Goal: Find specific page/section: Find specific page/section

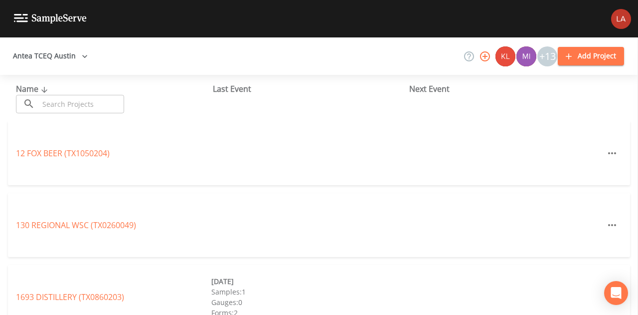
click at [75, 63] on button "Antea TCEQ Austin" at bounding box center [50, 56] width 83 height 18
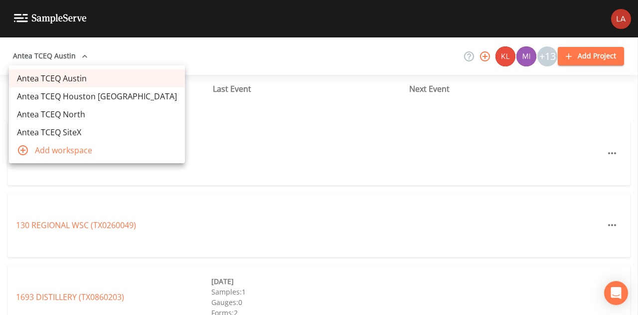
click at [75, 96] on link "Antea TCEQ Houston [GEOGRAPHIC_DATA]" at bounding box center [97, 96] width 176 height 18
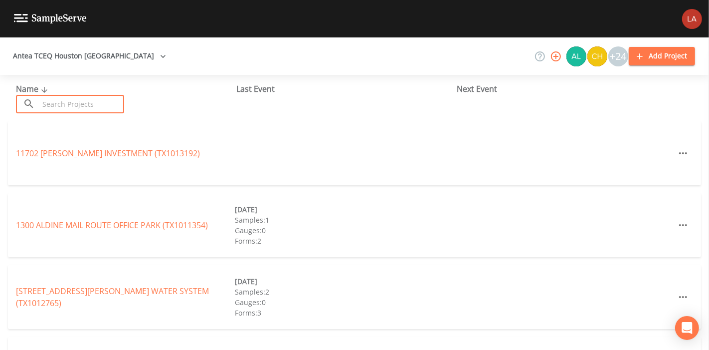
click at [92, 107] on input "text" at bounding box center [81, 104] width 85 height 18
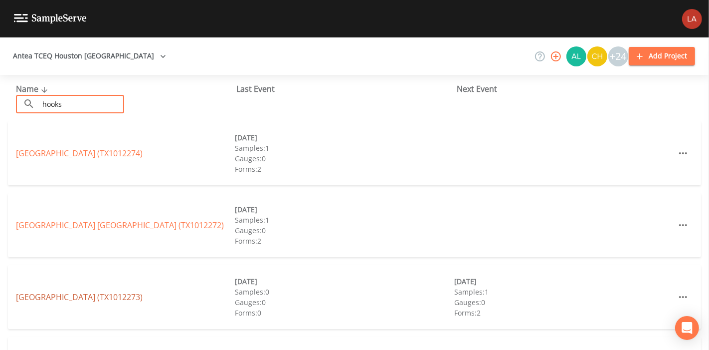
type input "hooks"
click at [80, 299] on link "HOOKS AIRPORT WEST SIDE (TX1012273)" at bounding box center [79, 296] width 127 height 11
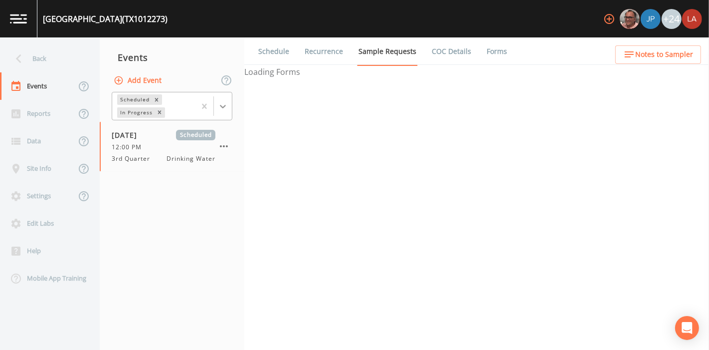
click at [220, 104] on icon at bounding box center [223, 106] width 10 height 10
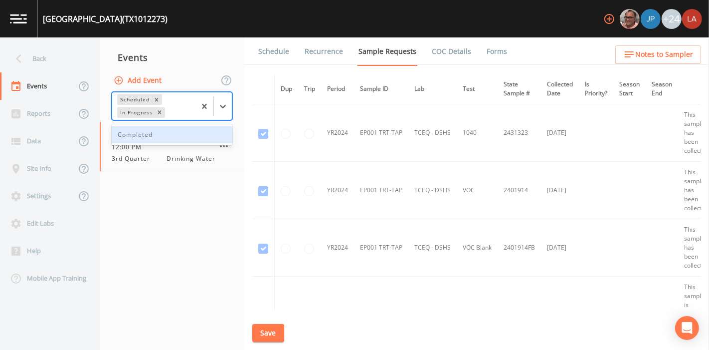
click at [154, 137] on div "Completed" at bounding box center [172, 134] width 121 height 17
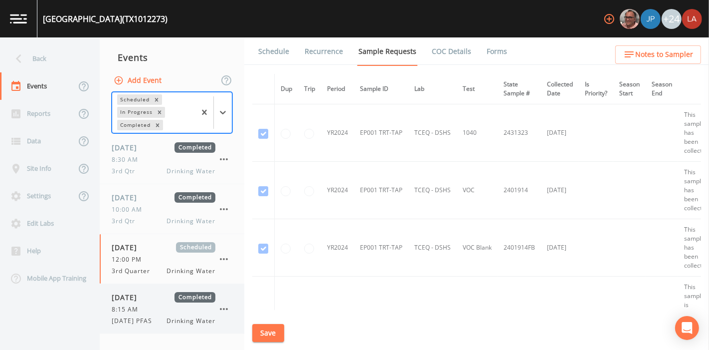
click at [144, 297] on span "08/13/2025" at bounding box center [128, 297] width 32 height 10
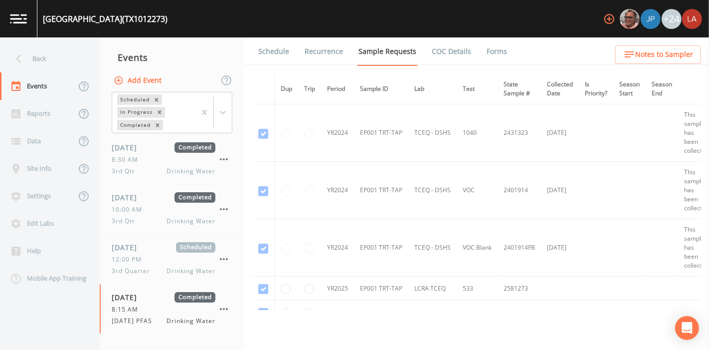
click at [497, 56] on link "Forms" at bounding box center [496, 51] width 23 height 28
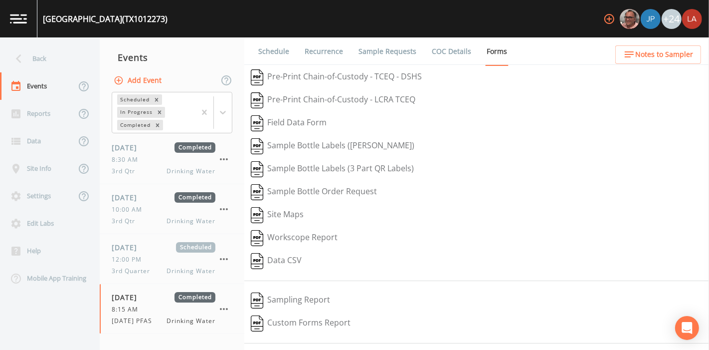
scroll to position [127, 0]
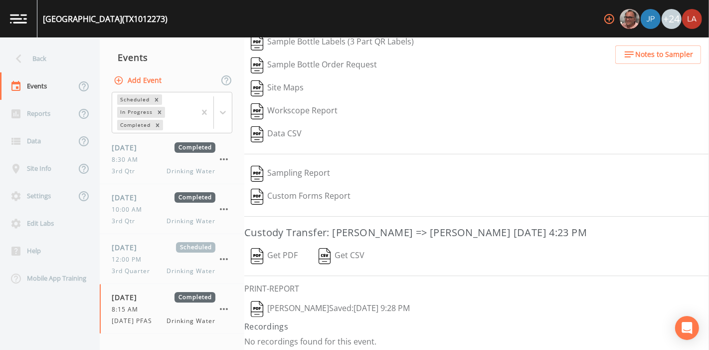
click at [358, 309] on button "Lauren Saenz  Saved: August 13, 2025 9:28 PM" at bounding box center [330, 308] width 172 height 23
click at [39, 66] on div "Back" at bounding box center [45, 58] width 90 height 27
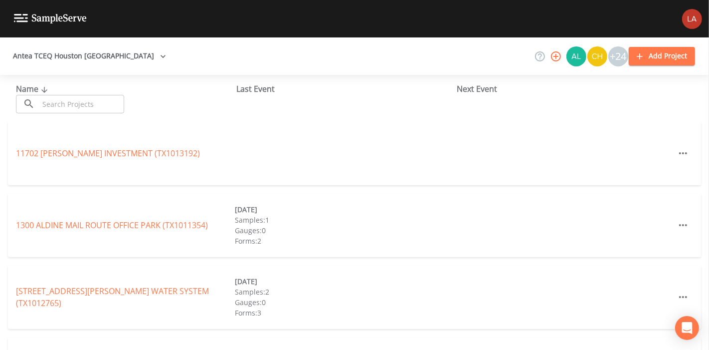
click at [109, 102] on input "text" at bounding box center [81, 104] width 85 height 18
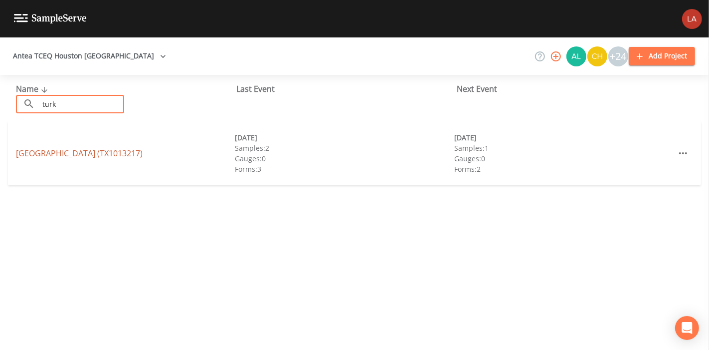
type input "turk"
click at [37, 152] on link "TURK BROTHERS BUILDING (TX1013217)" at bounding box center [79, 153] width 127 height 11
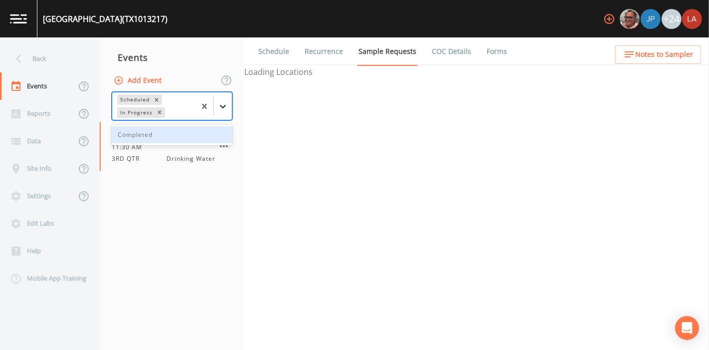
click at [219, 110] on icon at bounding box center [223, 106] width 10 height 10
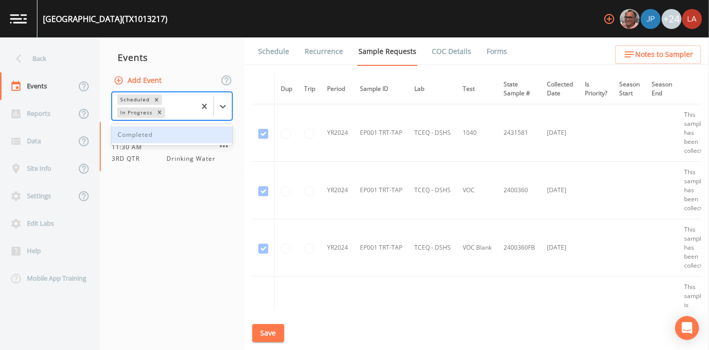
click at [172, 135] on div "Completed" at bounding box center [172, 134] width 121 height 17
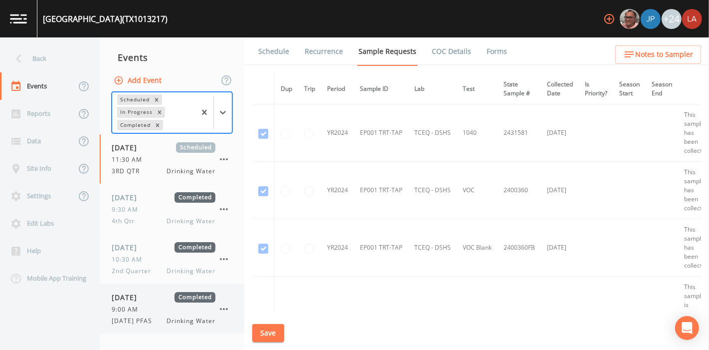
click at [153, 316] on span "8/13/25 PFAS" at bounding box center [135, 320] width 46 height 9
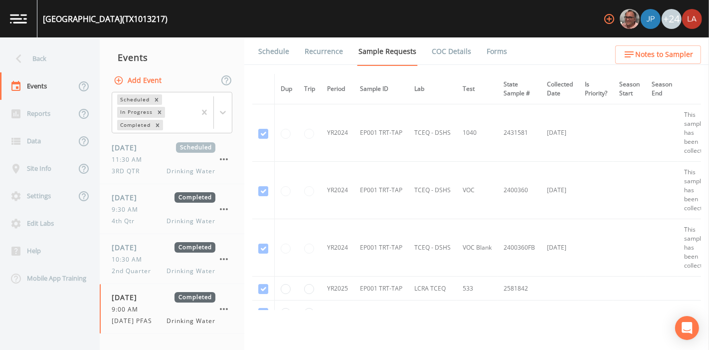
click at [501, 45] on ul "Schedule Recurrence Sample Requests COC Details Forms" at bounding box center [476, 50] width 465 height 27
click at [500, 48] on link "Forms" at bounding box center [496, 51] width 23 height 28
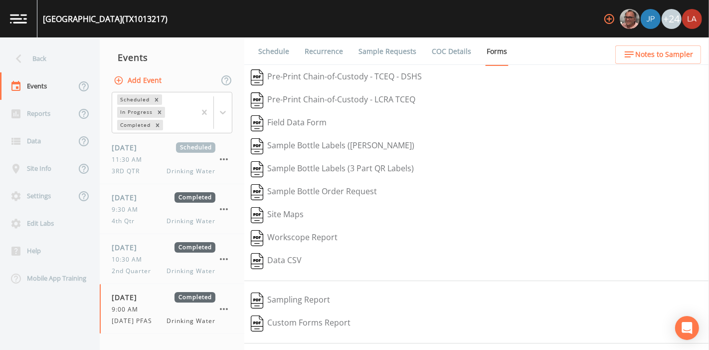
scroll to position [127, 0]
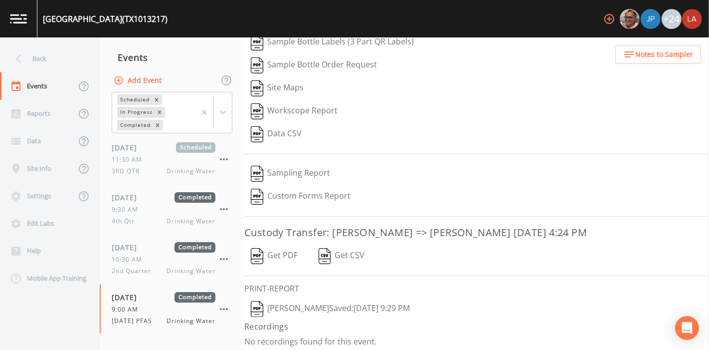
click at [329, 307] on button "Lauren Saenz  Saved: August 13, 2025 9:29 PM" at bounding box center [330, 308] width 172 height 23
click at [50, 64] on div "Back" at bounding box center [45, 58] width 90 height 27
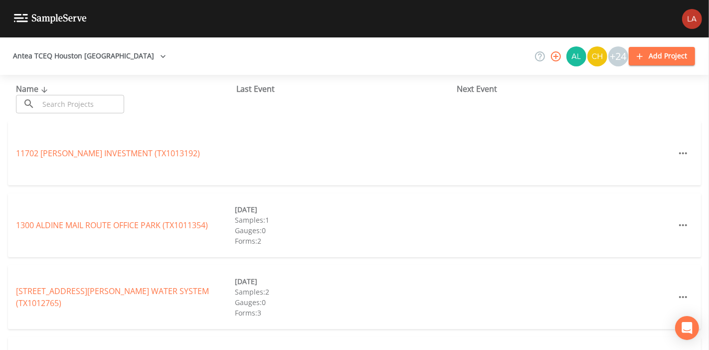
click at [80, 99] on input "text" at bounding box center [81, 104] width 85 height 18
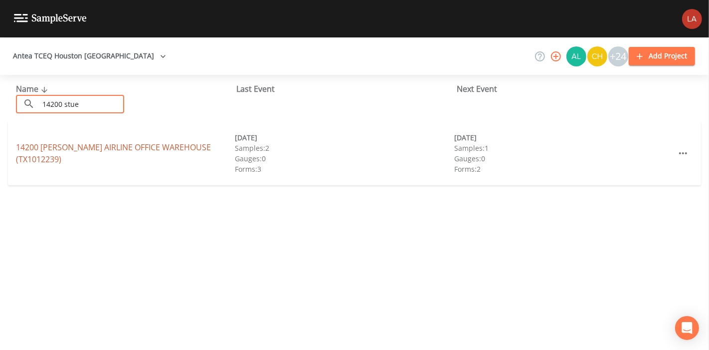
type input "14200 stue"
click at [82, 147] on link "14200 STUEBNER AIRLINE OFFICE WAREHOUSE (TX1012239)" at bounding box center [113, 153] width 195 height 23
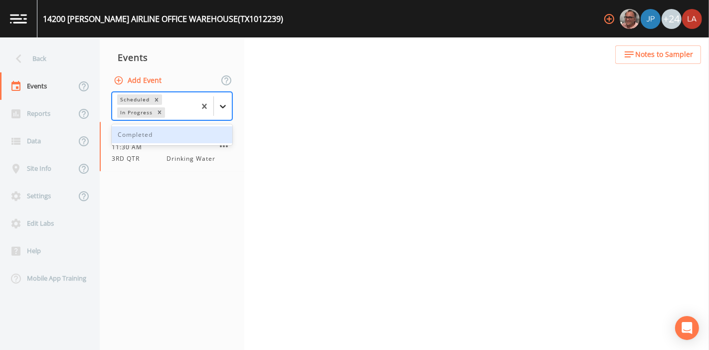
click at [221, 109] on icon at bounding box center [223, 106] width 10 height 10
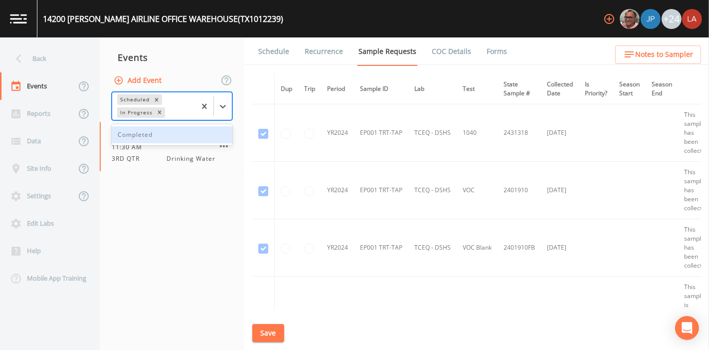
click at [177, 135] on div "Completed" at bounding box center [172, 134] width 121 height 17
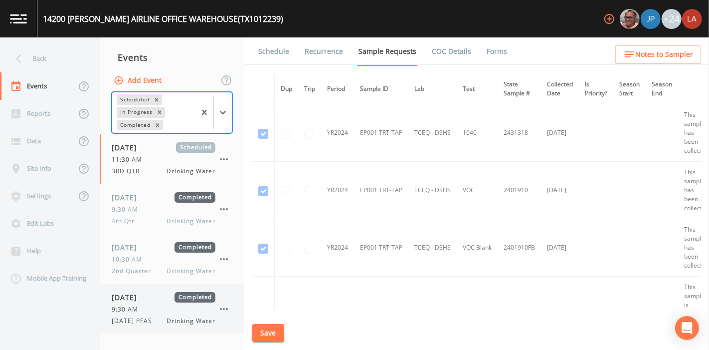
click at [164, 297] on div "08/13/2025 Completed" at bounding box center [164, 297] width 104 height 10
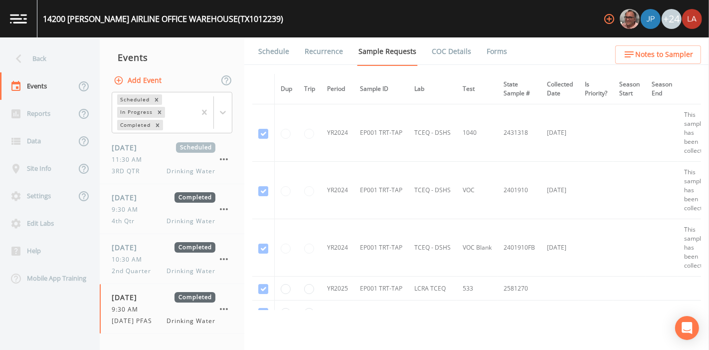
click at [490, 54] on link "Forms" at bounding box center [496, 51] width 23 height 28
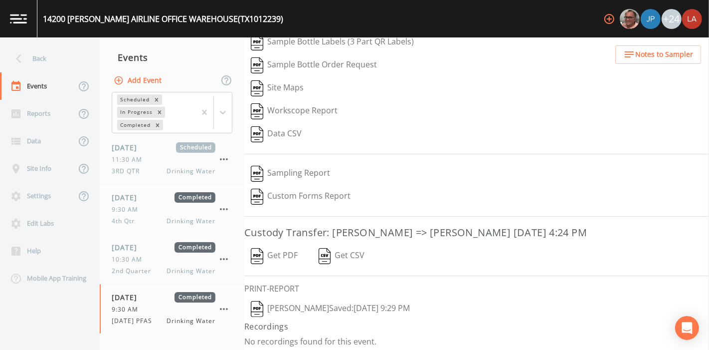
scroll to position [127, 0]
click at [316, 305] on button "Lauren Saenz  Saved: August 13, 2025 9:29 PM" at bounding box center [330, 308] width 172 height 23
click at [55, 58] on div "Back" at bounding box center [45, 58] width 90 height 27
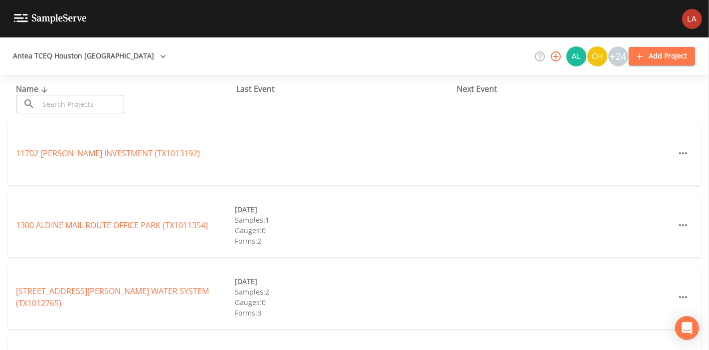
click at [82, 111] on input "text" at bounding box center [81, 104] width 85 height 18
click at [86, 107] on input "text" at bounding box center [81, 104] width 85 height 18
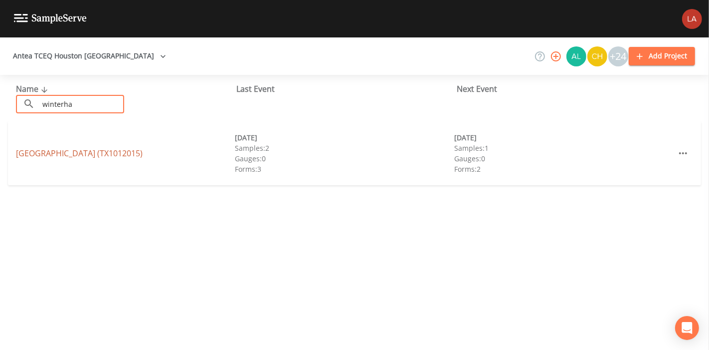
type input "winterha"
click at [41, 152] on link "WINTERHAVEN SUBDIVISION (TX1012015)" at bounding box center [79, 153] width 127 height 11
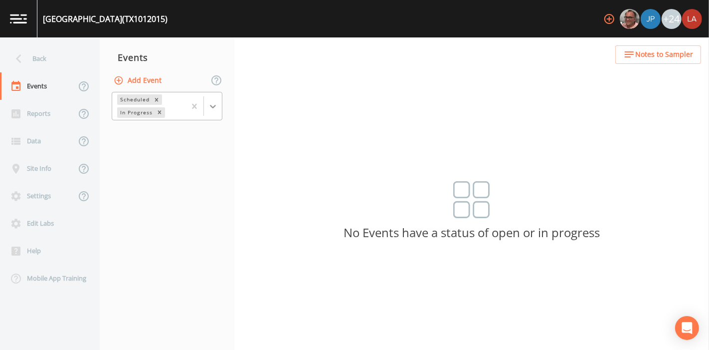
click at [214, 100] on div at bounding box center [213, 106] width 18 height 18
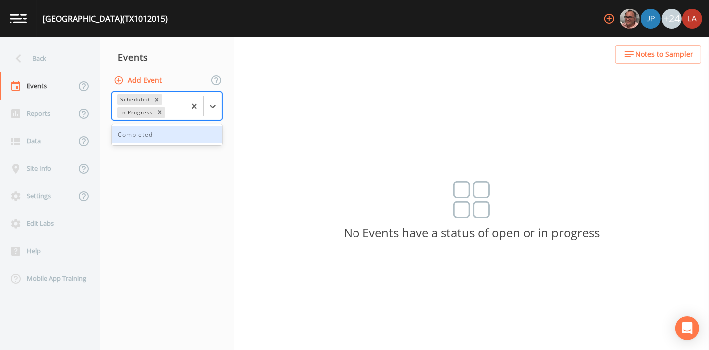
click at [155, 137] on div "Completed" at bounding box center [167, 134] width 111 height 17
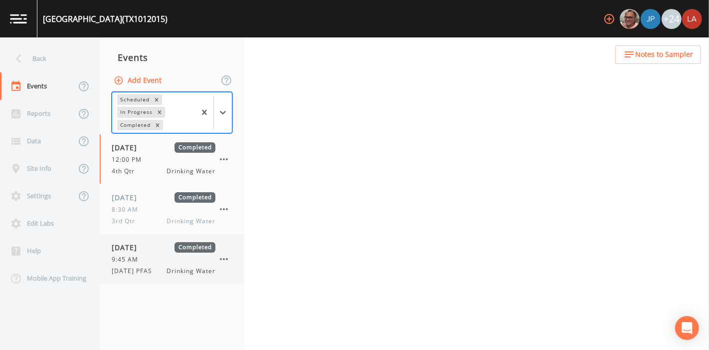
click at [153, 255] on div "9:45 AM" at bounding box center [164, 259] width 104 height 9
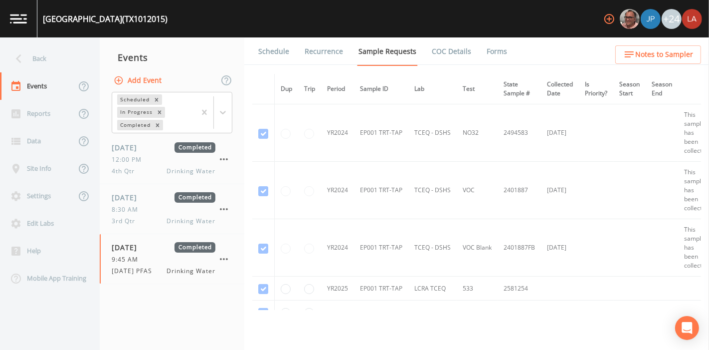
click at [485, 55] on link "Forms" at bounding box center [496, 51] width 23 height 28
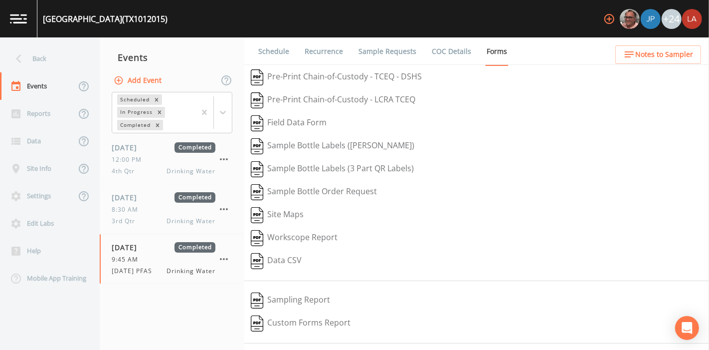
scroll to position [127, 0]
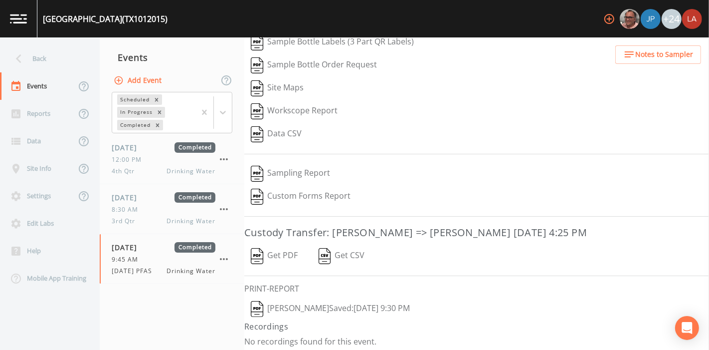
click at [346, 308] on button "Lauren Saenz  Saved: August 13, 2025 9:30 PM" at bounding box center [330, 308] width 172 height 23
click at [66, 63] on div "Back" at bounding box center [45, 58] width 90 height 27
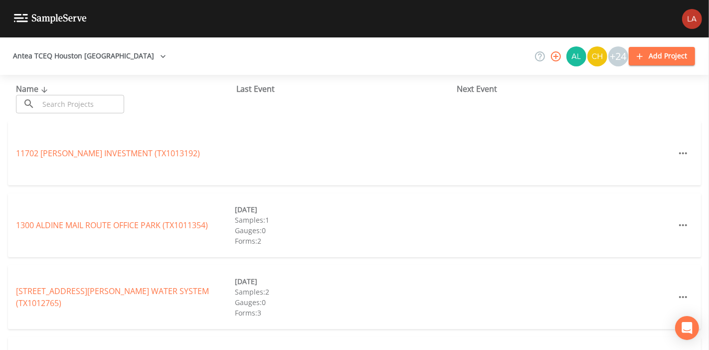
click at [97, 100] on input "text" at bounding box center [81, 104] width 85 height 18
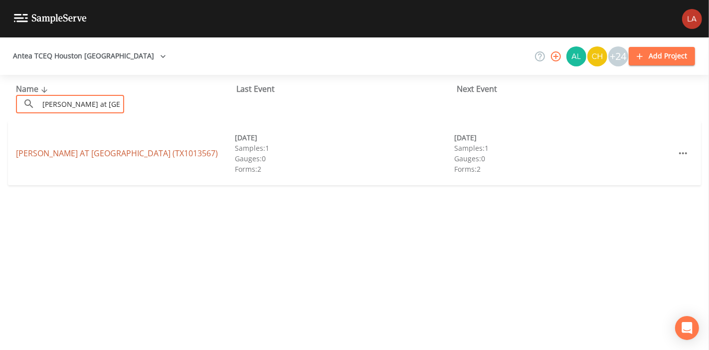
type input "meadows at cy"
click at [57, 155] on link "MEADOWS AT CYPRESS CREEK WATER PLANT (TX1013567)" at bounding box center [117, 153] width 202 height 11
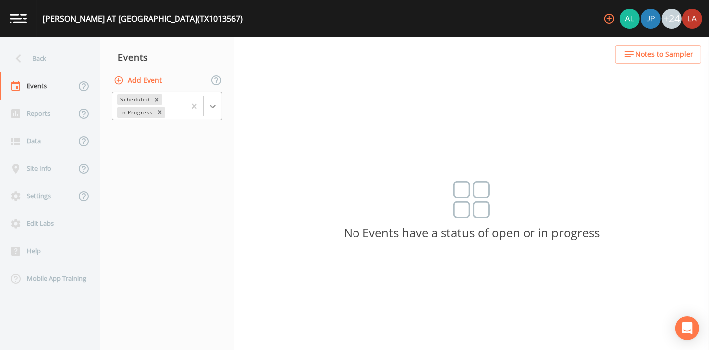
click at [212, 105] on icon at bounding box center [213, 106] width 10 height 10
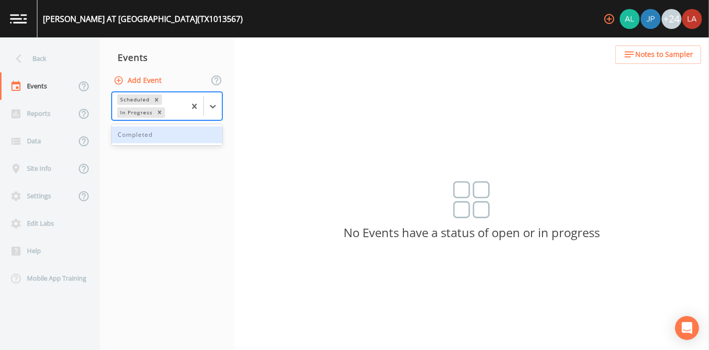
click at [179, 138] on div "Completed" at bounding box center [167, 134] width 111 height 17
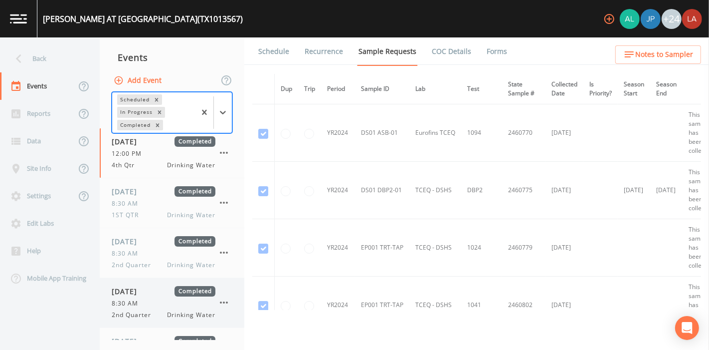
scroll to position [36, 0]
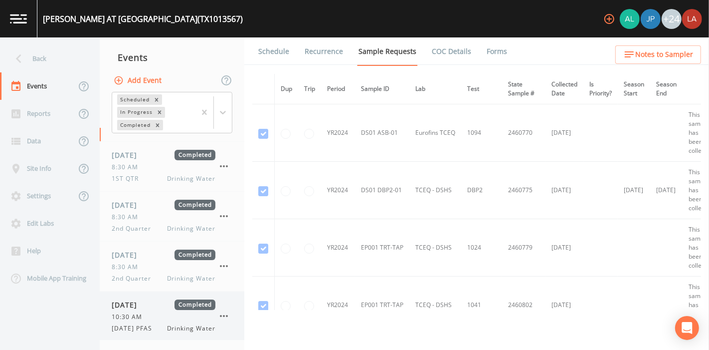
click at [132, 313] on span "10:30 AM" at bounding box center [130, 316] width 36 height 9
click at [494, 43] on link "Forms" at bounding box center [496, 51] width 23 height 28
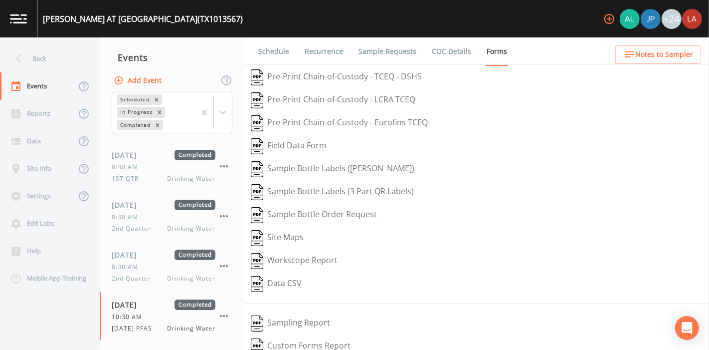
scroll to position [150, 0]
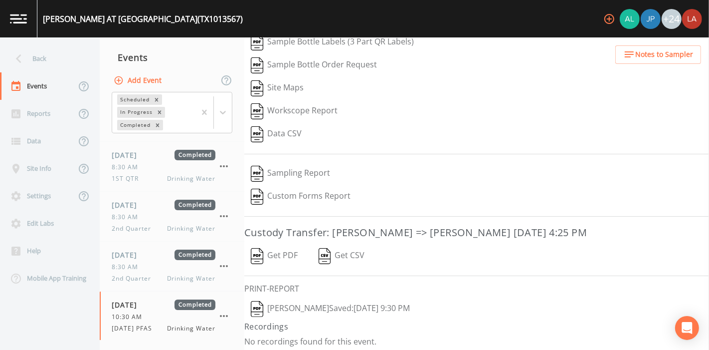
click at [341, 310] on button "Lauren Saenz  Saved: August 13, 2025 9:30 PM" at bounding box center [330, 308] width 172 height 23
click at [53, 70] on div "Back" at bounding box center [45, 58] width 90 height 27
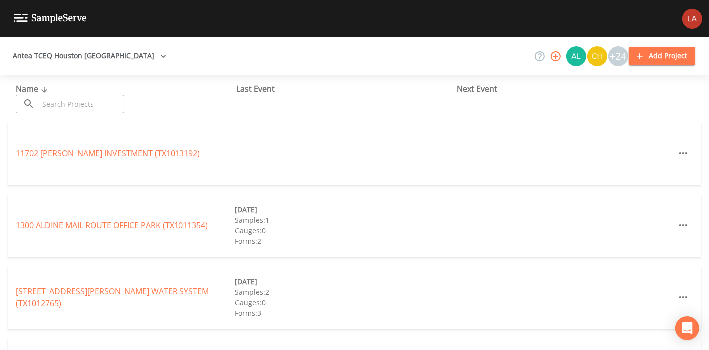
click at [82, 100] on input "text" at bounding box center [81, 104] width 85 height 18
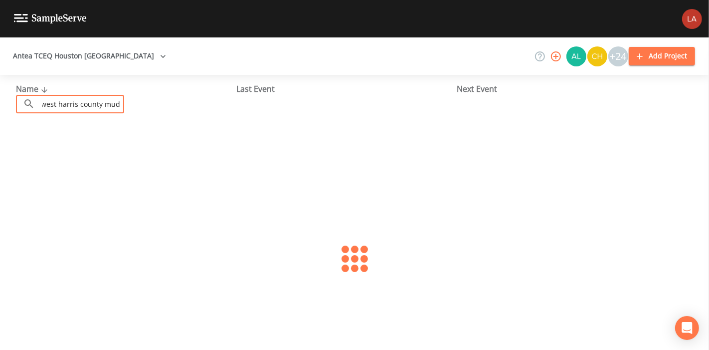
scroll to position [0, 24]
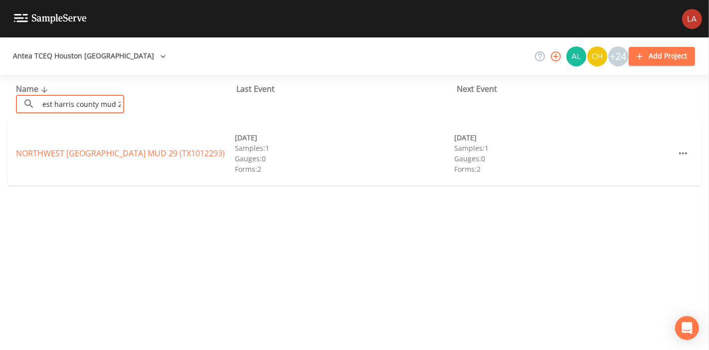
type input "northwest harris county mud 29"
click at [37, 149] on link "NORTHWEST HARRIS COUNTY MUD 29 (TX1012293)" at bounding box center [120, 153] width 209 height 11
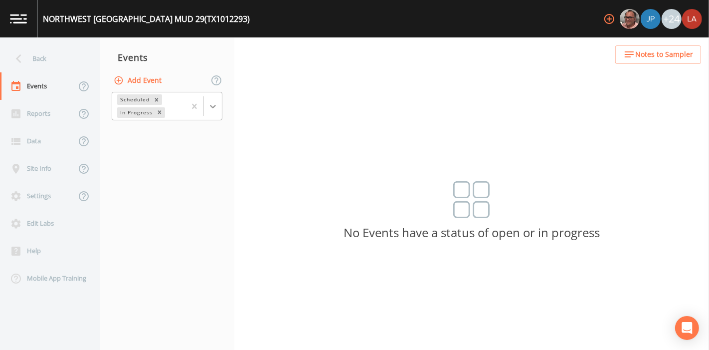
click at [215, 109] on icon at bounding box center [213, 106] width 10 height 10
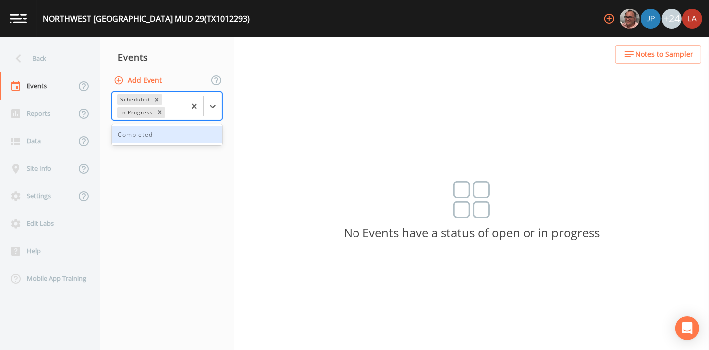
click at [170, 137] on div "Completed" at bounding box center [167, 134] width 111 height 17
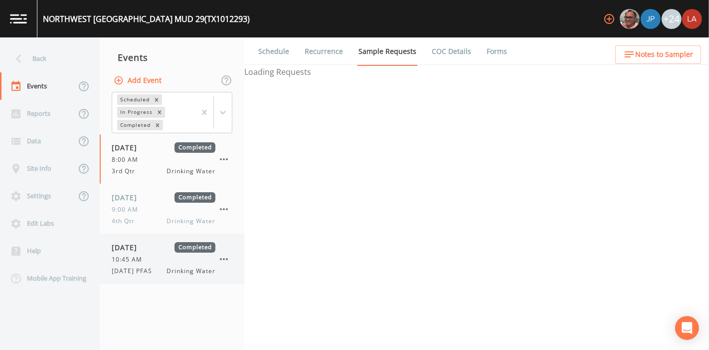
click at [147, 234] on div "08/13/2025 Completed 10:45 AM 8/13/25 PFAS Drinking Water" at bounding box center [172, 258] width 145 height 49
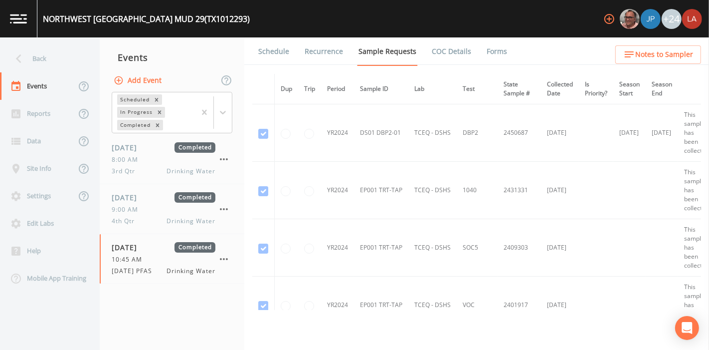
click at [485, 57] on link "Forms" at bounding box center [496, 51] width 23 height 28
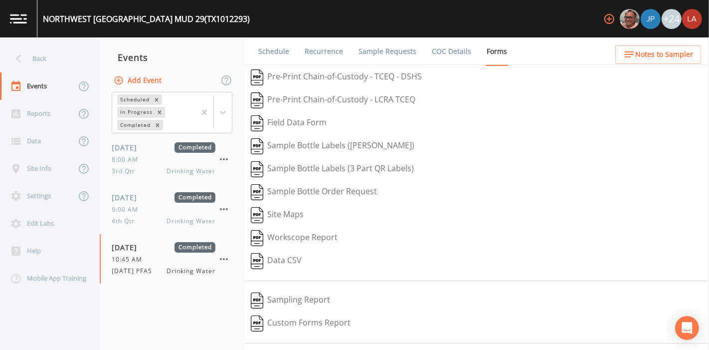
scroll to position [127, 0]
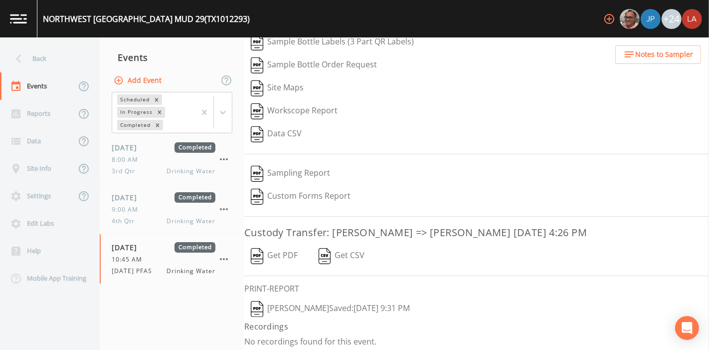
click at [318, 308] on button "Lauren Saenz  Saved: August 13, 2025 9:31 PM" at bounding box center [330, 308] width 172 height 23
click at [51, 55] on div "Back" at bounding box center [45, 58] width 90 height 27
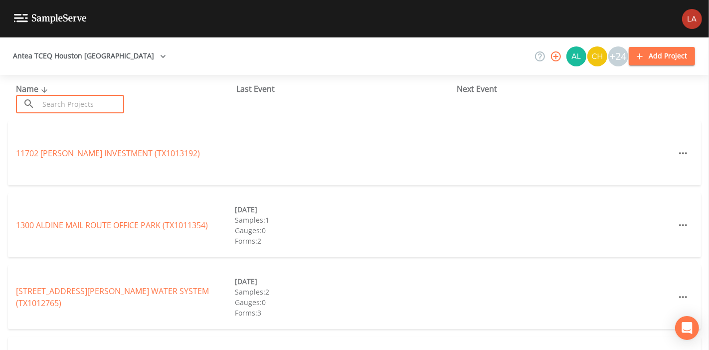
click at [77, 103] on input "text" at bounding box center [81, 104] width 85 height 18
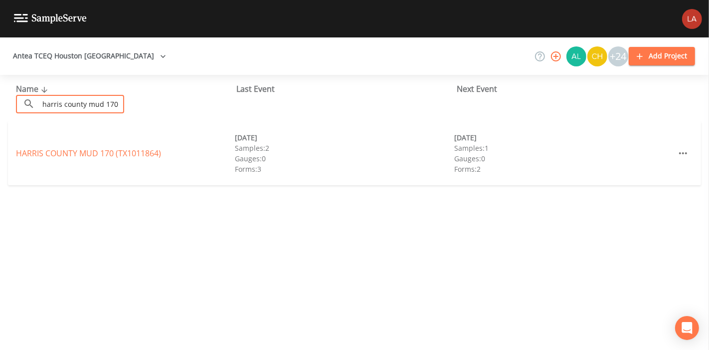
type input "harris county mud 170"
click at [80, 154] on link "HARRIS COUNTY MUD 170 (TX1011864)" at bounding box center [88, 153] width 145 height 11
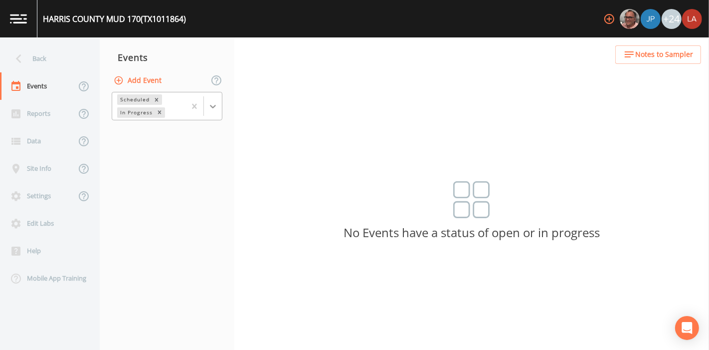
click at [212, 112] on div at bounding box center [213, 106] width 18 height 18
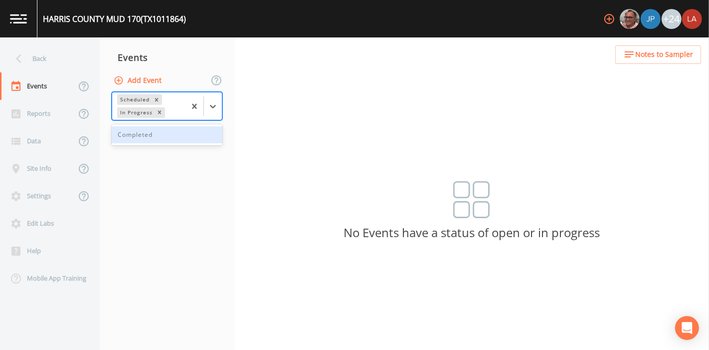
click at [176, 139] on div "Completed" at bounding box center [167, 134] width 111 height 17
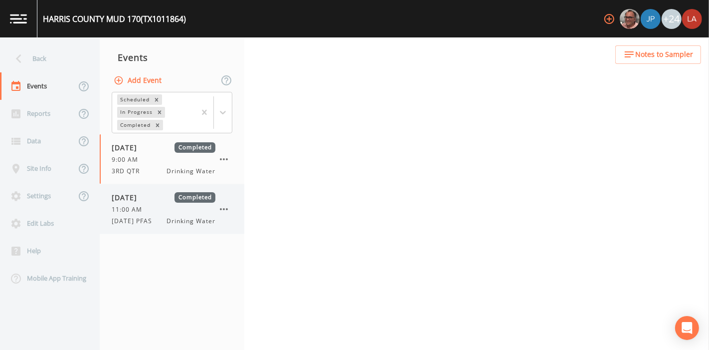
click at [167, 212] on div "11:00 AM" at bounding box center [164, 209] width 104 height 9
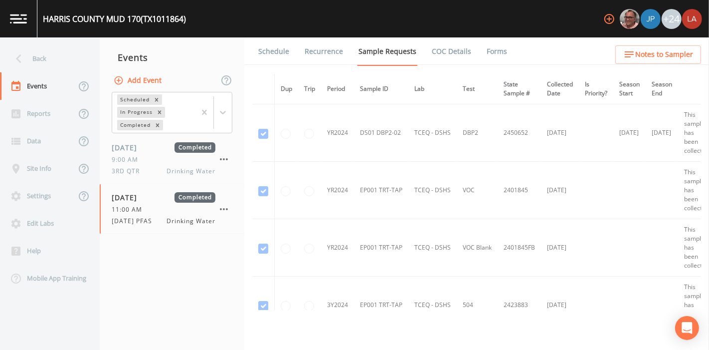
click at [485, 51] on link "Forms" at bounding box center [496, 51] width 23 height 28
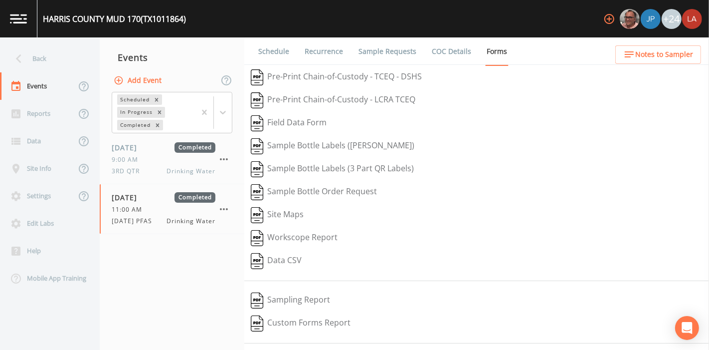
scroll to position [127, 0]
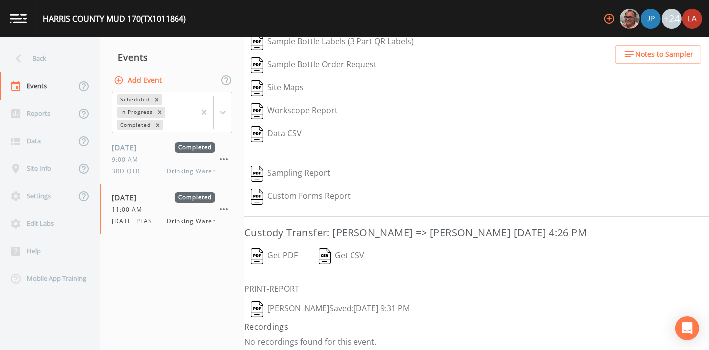
click at [310, 302] on button "Lauren Saenz  Saved: August 13, 2025 9:31 PM" at bounding box center [330, 308] width 172 height 23
click at [38, 52] on div "Back" at bounding box center [45, 58] width 90 height 27
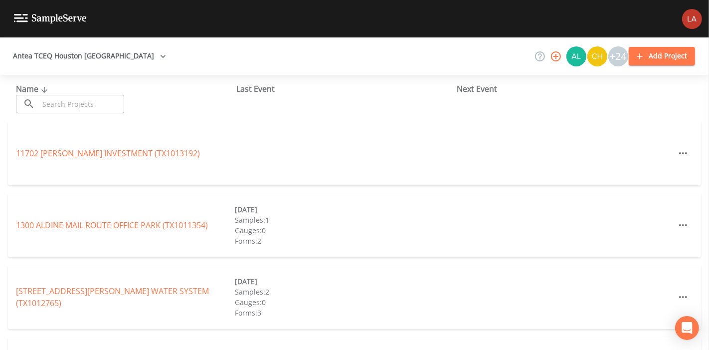
click at [106, 100] on input "text" at bounding box center [81, 104] width 85 height 18
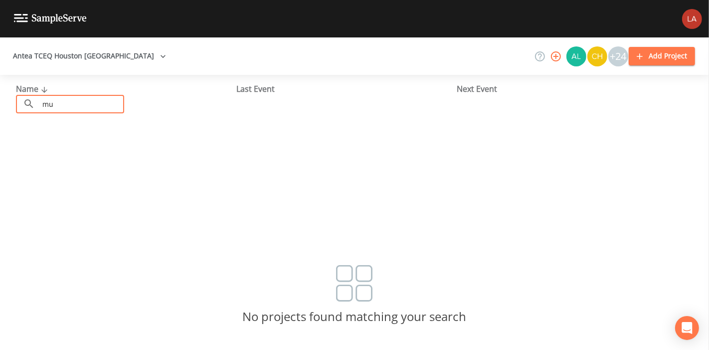
type input "m"
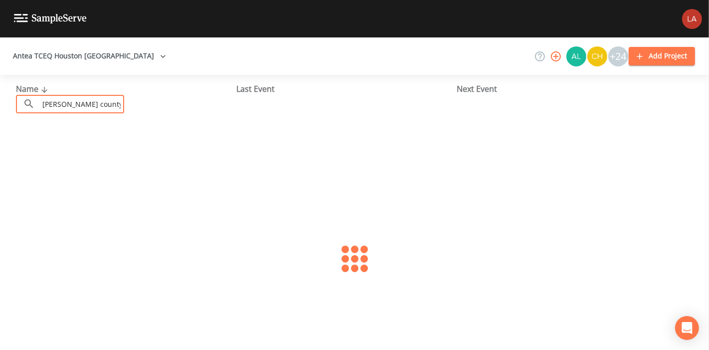
scroll to position [0, 6]
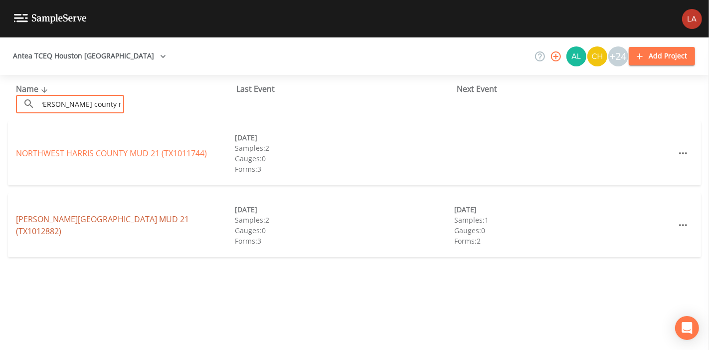
type input "west harris county mud 21"
click at [80, 226] on link "WEST HARRIS COUNTY MUD 21 (TX1012882)" at bounding box center [102, 224] width 173 height 23
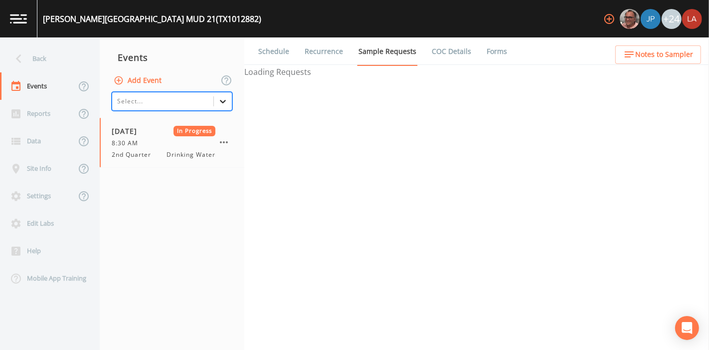
drag, startPoint x: 213, startPoint y: 109, endPoint x: 231, endPoint y: 105, distance: 18.9
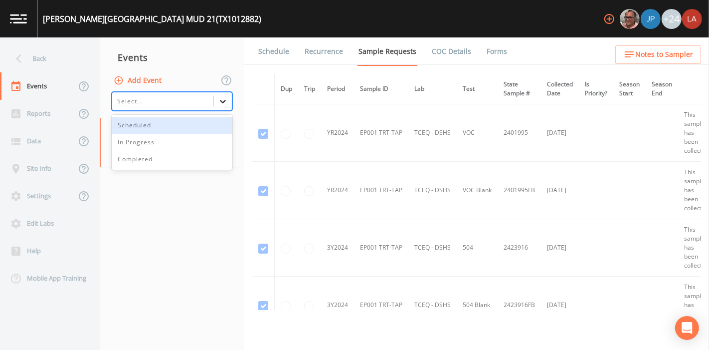
click at [231, 105] on div at bounding box center [223, 101] width 18 height 18
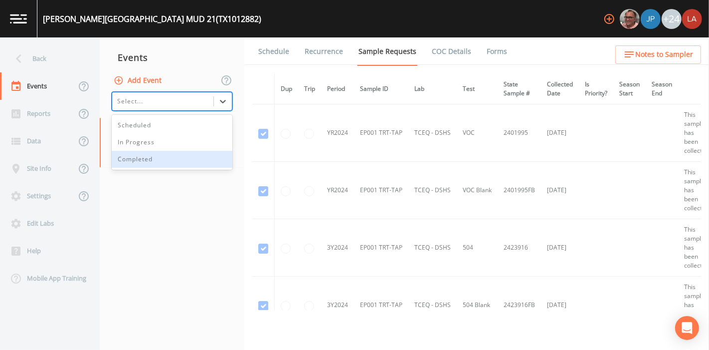
click at [170, 175] on nav "Events Add Event 3 results available. Use Up and Down to choose options, press …" at bounding box center [172, 193] width 145 height 312
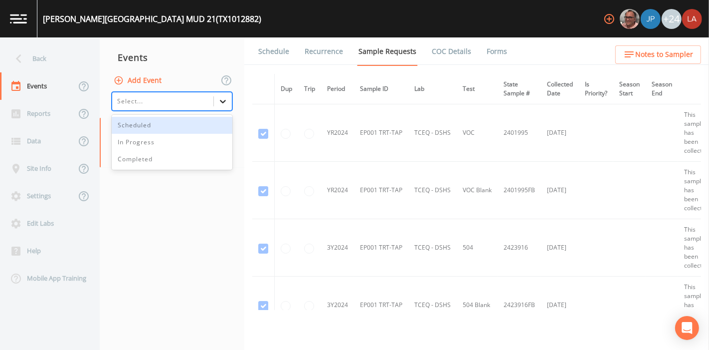
click at [228, 101] on icon at bounding box center [223, 101] width 10 height 10
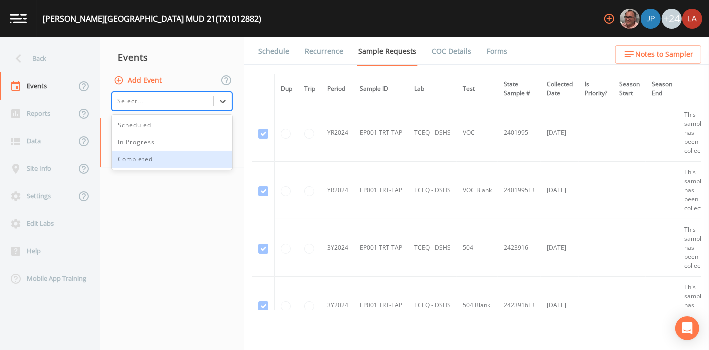
click at [171, 162] on div "Completed" at bounding box center [172, 159] width 121 height 17
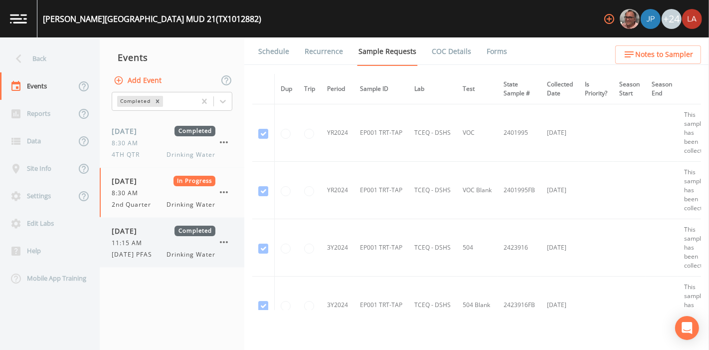
click at [144, 234] on span "08/13/2025" at bounding box center [128, 230] width 32 height 10
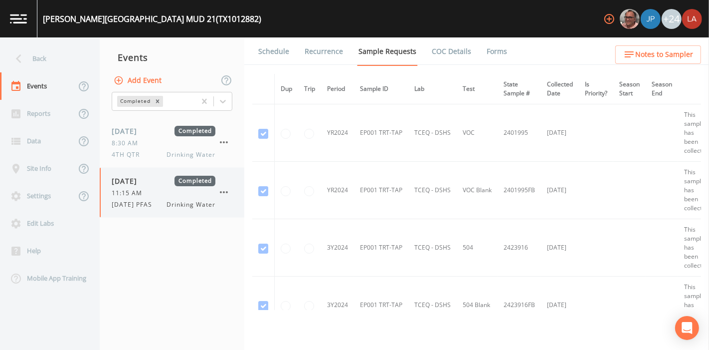
click at [174, 197] on div "08/13/2025 Completed 11:15 AM 8/13/25 PFAS Drinking Water" at bounding box center [164, 192] width 104 height 33
click at [498, 42] on link "Forms" at bounding box center [496, 51] width 23 height 28
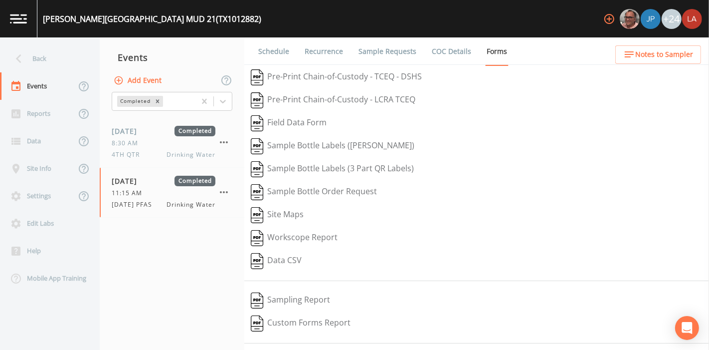
scroll to position [127, 0]
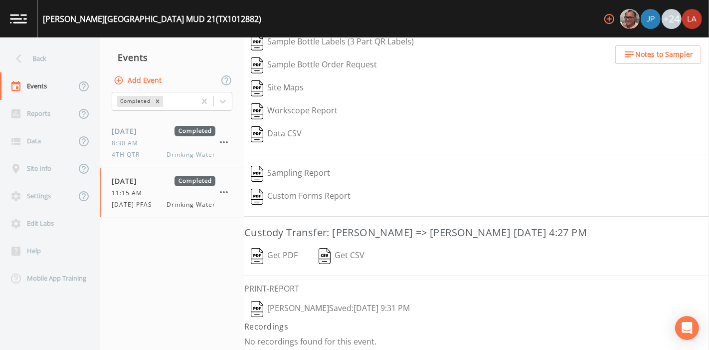
click at [323, 303] on button "Lauren Saenz  Saved: August 13, 2025 9:31 PM" at bounding box center [330, 308] width 172 height 23
click at [52, 61] on div "Back" at bounding box center [45, 58] width 90 height 27
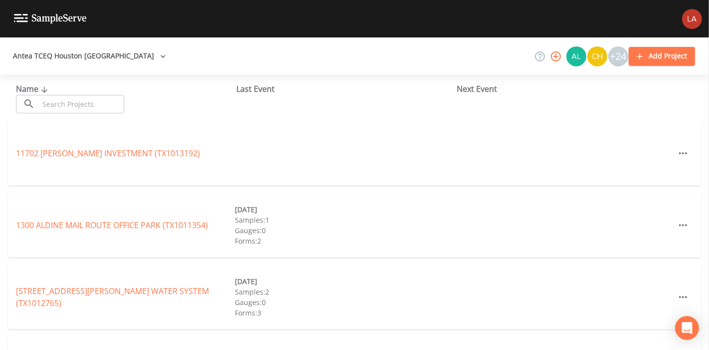
click at [86, 104] on input "text" at bounding box center [81, 104] width 85 height 18
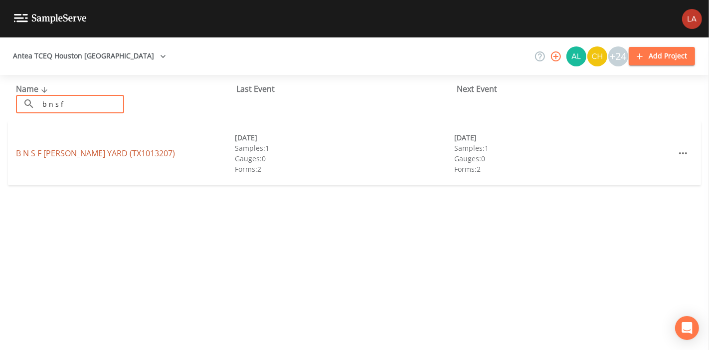
type input "b n s f"
click at [47, 157] on link "B N S F CASEY YARD (TX1013207)" at bounding box center [95, 153] width 159 height 11
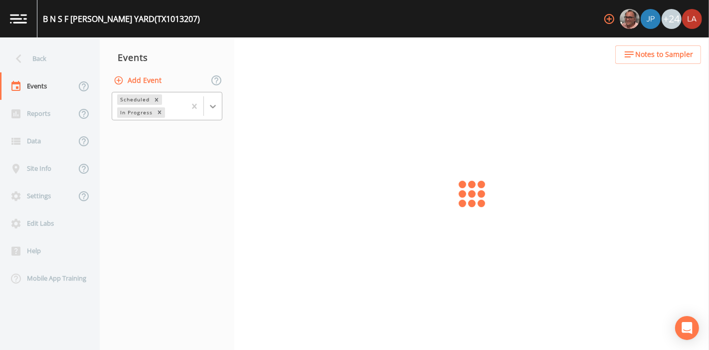
click at [214, 110] on icon at bounding box center [213, 106] width 10 height 10
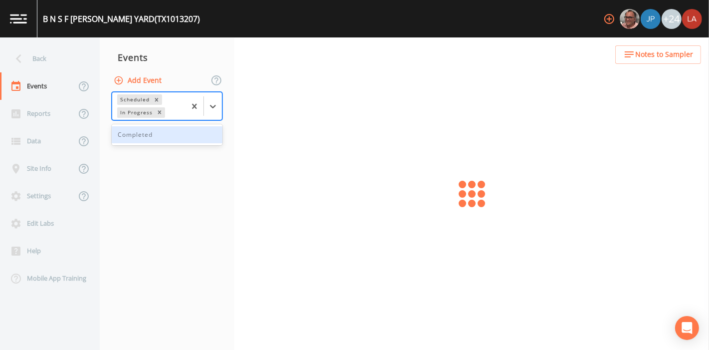
click at [162, 139] on div "Completed" at bounding box center [167, 134] width 111 height 17
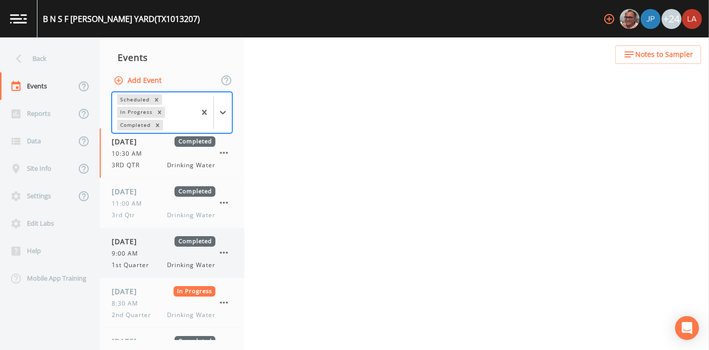
scroll to position [36, 0]
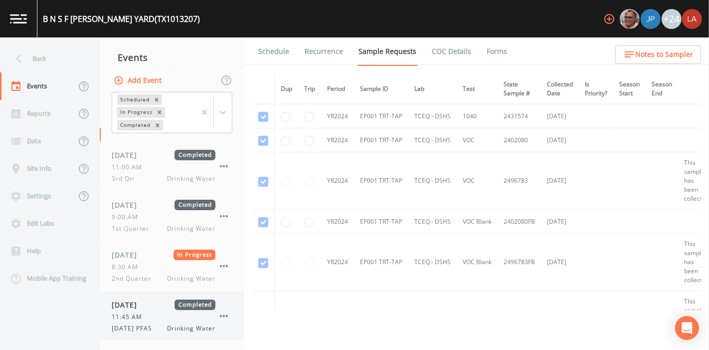
click at [144, 312] on span "11:45 AM" at bounding box center [130, 316] width 36 height 9
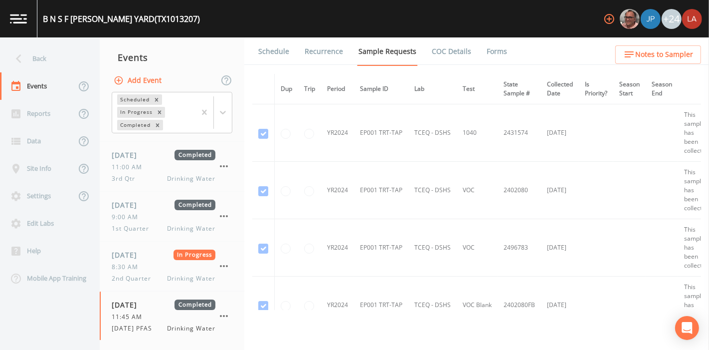
click at [493, 54] on link "Forms" at bounding box center [496, 51] width 23 height 28
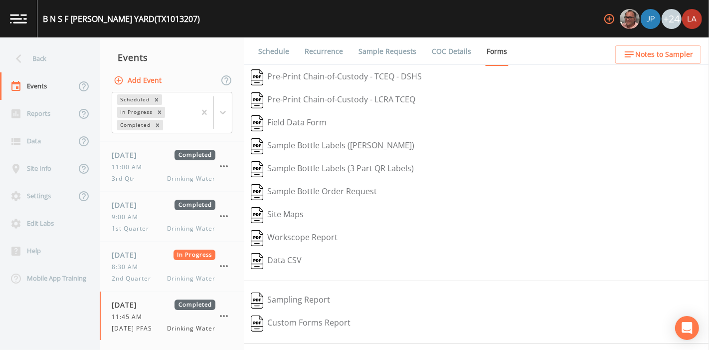
scroll to position [127, 0]
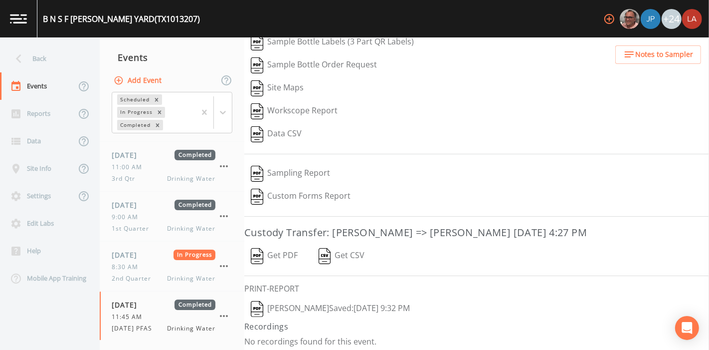
click at [330, 304] on button "Lauren Saenz  Saved: August 13, 2025 9:32 PM" at bounding box center [330, 308] width 172 height 23
